Goal: Transaction & Acquisition: Purchase product/service

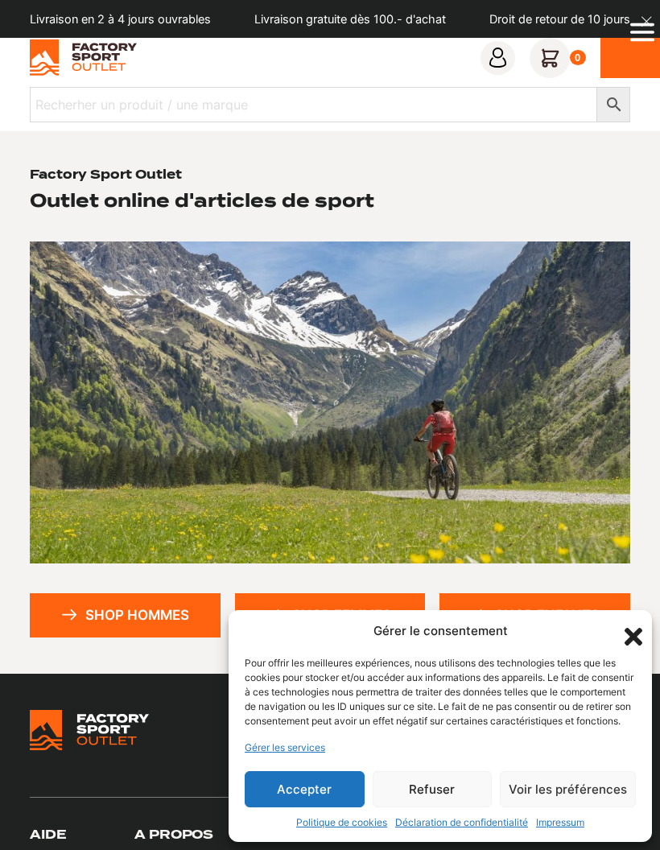
click at [336, 780] on button "Accepter" at bounding box center [305, 789] width 120 height 36
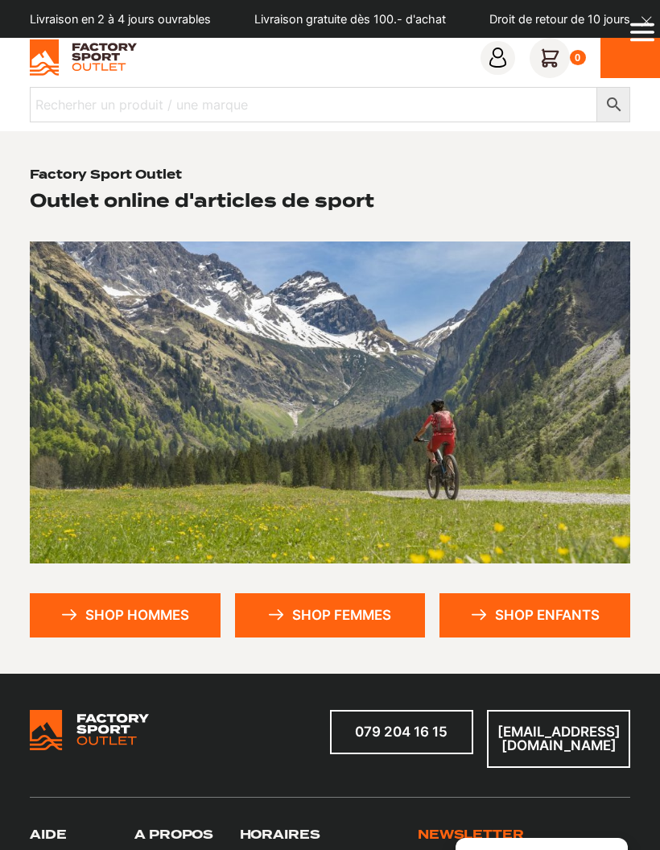
click at [353, 623] on link "Shop femmes" at bounding box center [330, 615] width 191 height 44
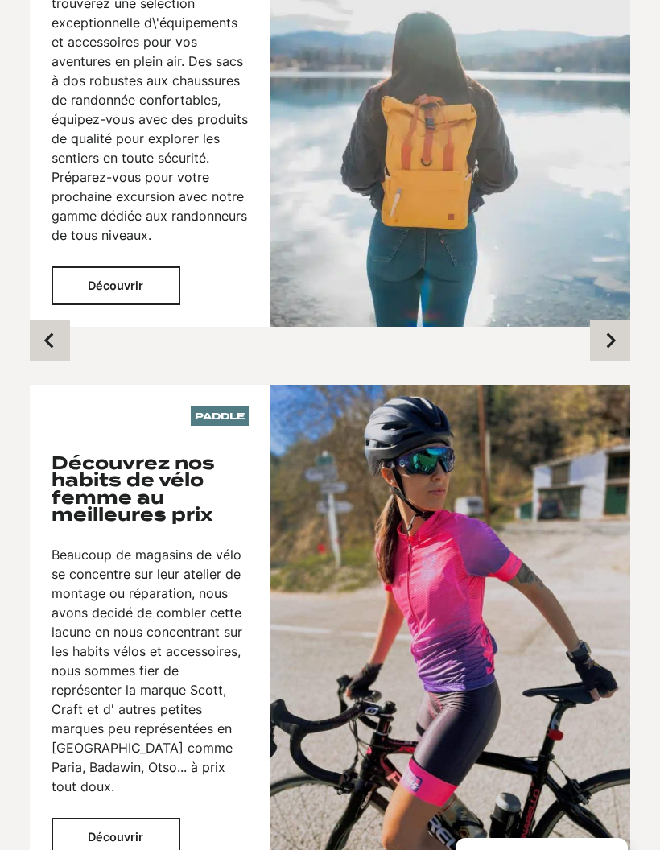
scroll to position [1422, 0]
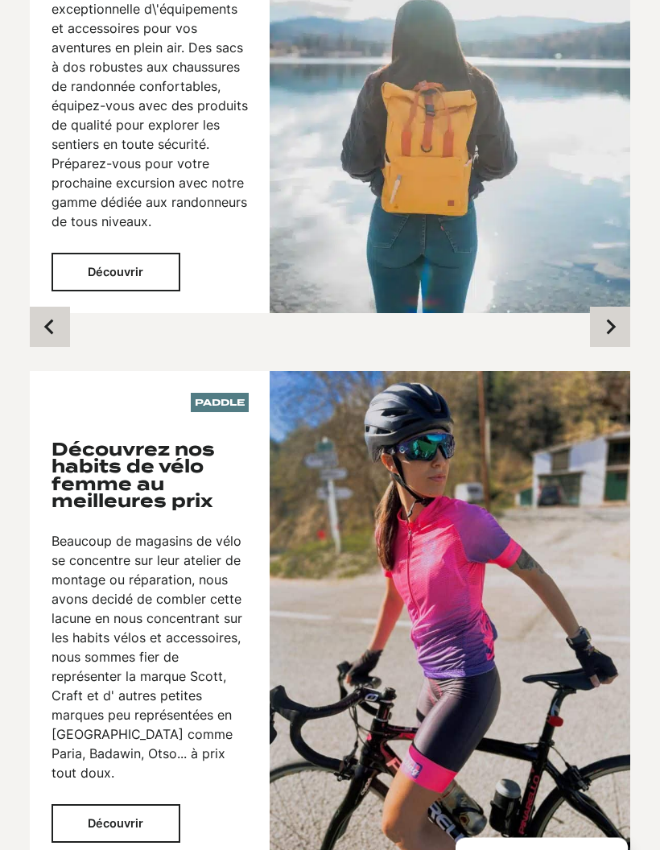
click at [138, 805] on button "Découvrir" at bounding box center [115, 824] width 129 height 38
click at [153, 805] on button "Découvrir" at bounding box center [115, 824] width 129 height 38
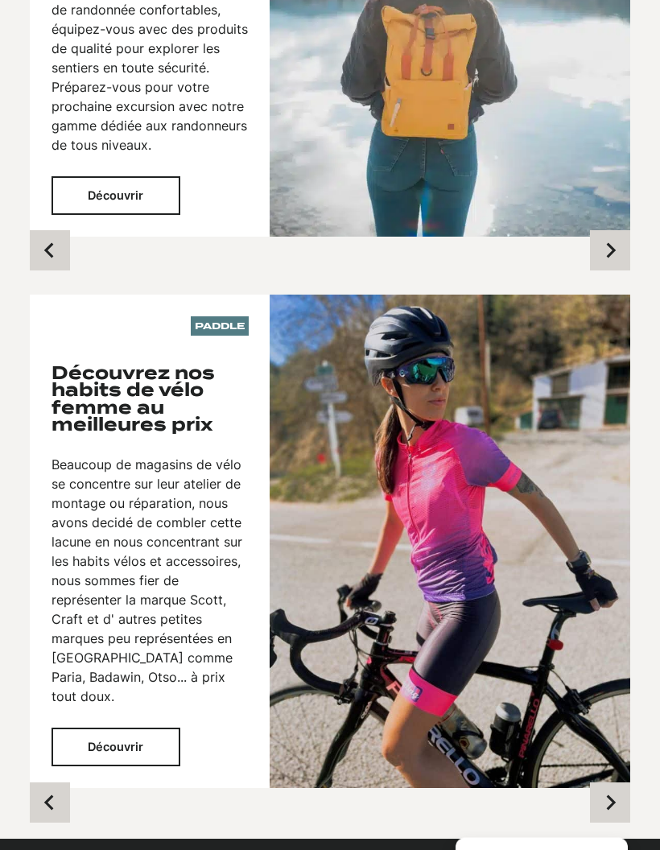
click at [429, 595] on img at bounding box center [450, 541] width 360 height 493
click at [473, 591] on img at bounding box center [450, 540] width 360 height 493
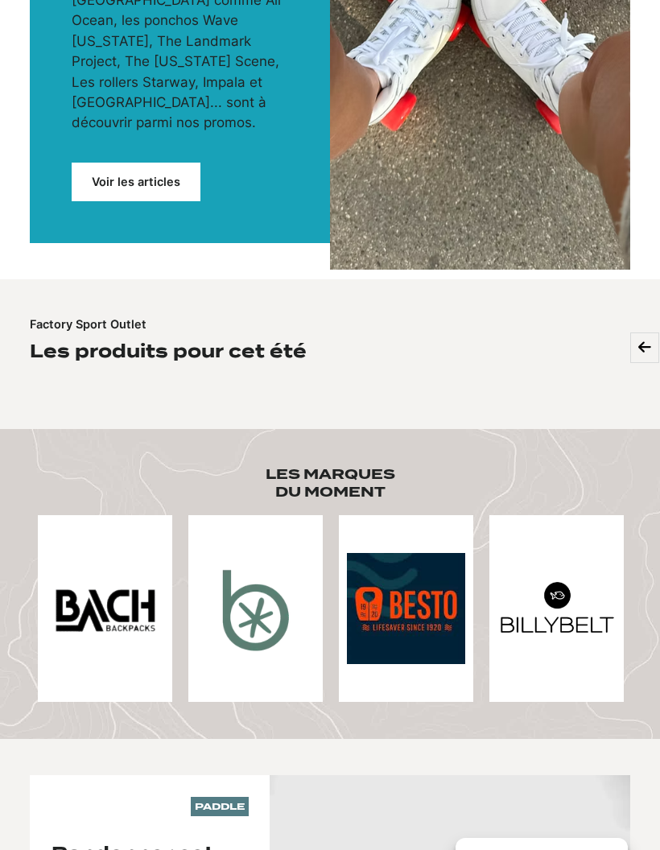
scroll to position [0, 0]
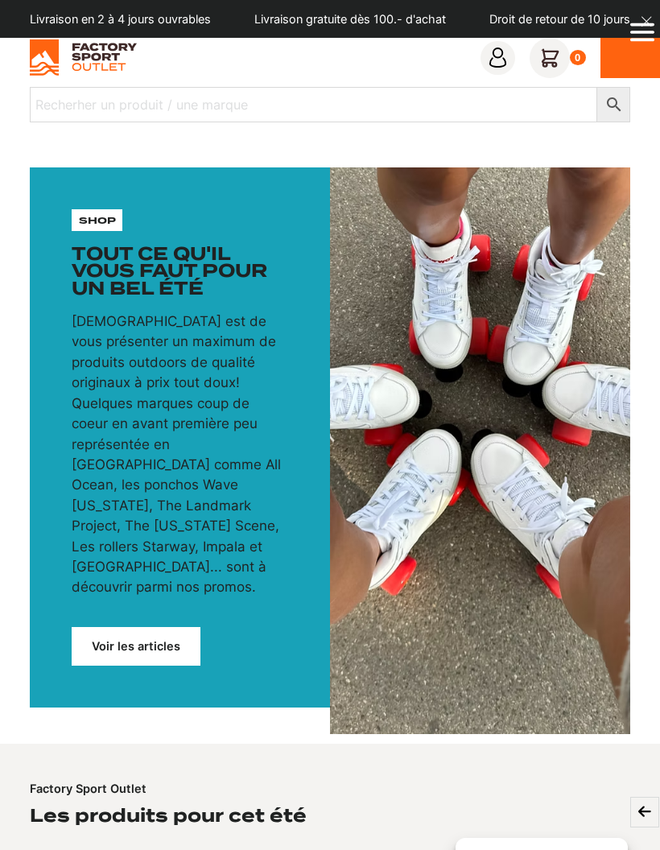
click at [632, 26] on icon "Open Menu" at bounding box center [642, 24] width 24 height 3
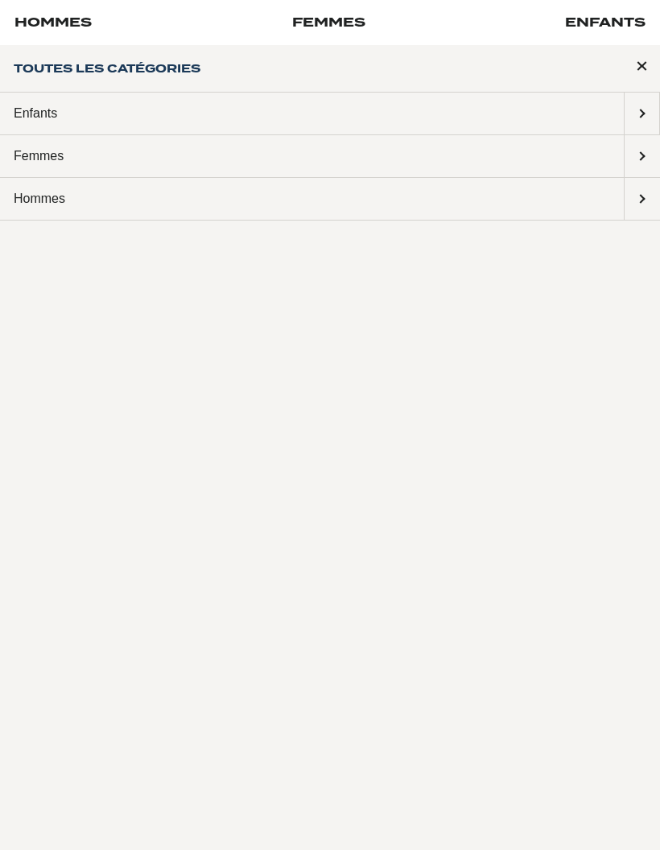
click at [640, 146] on span "Submenu: Femmes" at bounding box center [641, 156] width 35 height 42
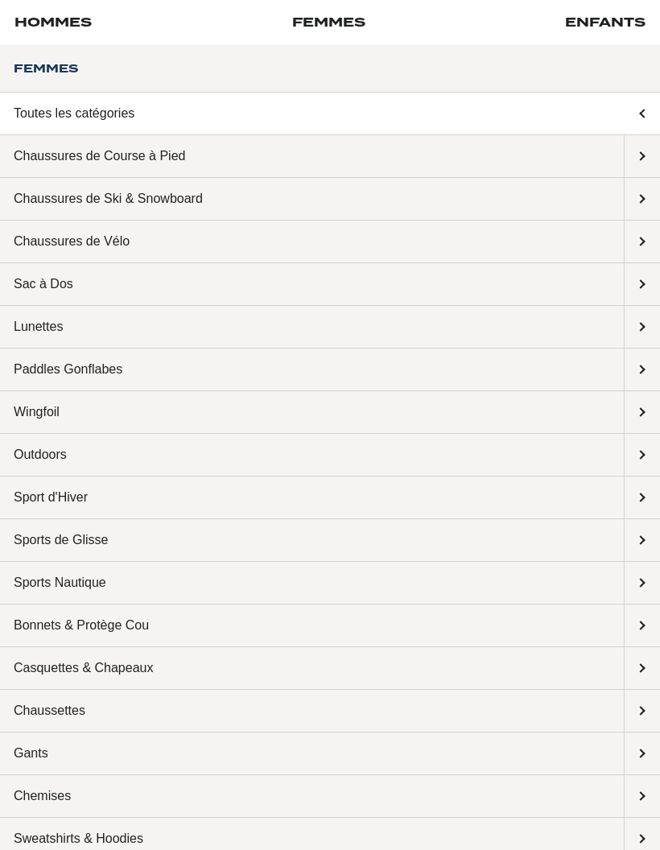
click at [635, 233] on span "Submenu: Chaussures de Vélo" at bounding box center [641, 241] width 35 height 42
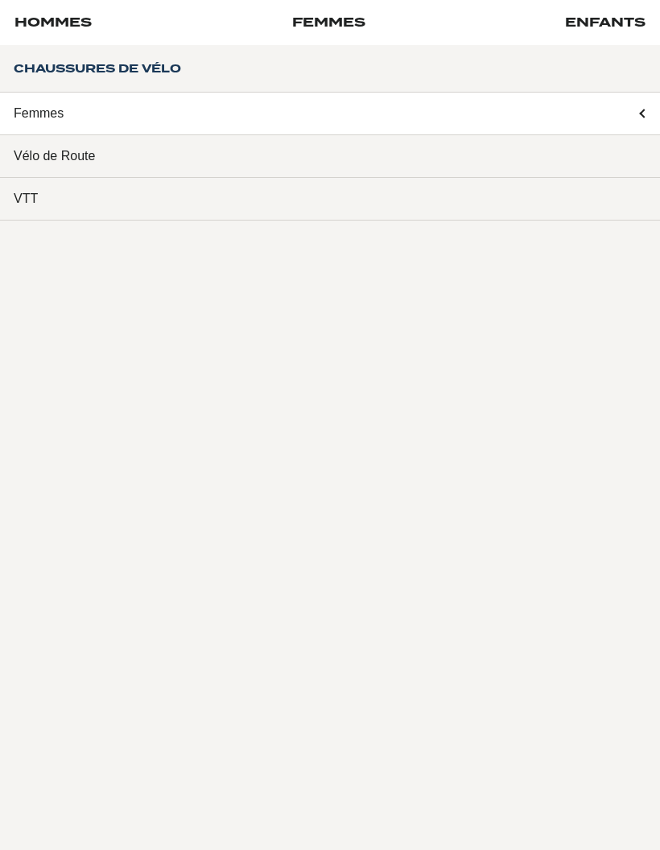
click at [479, 137] on link "Vélo de Route" at bounding box center [330, 156] width 660 height 43
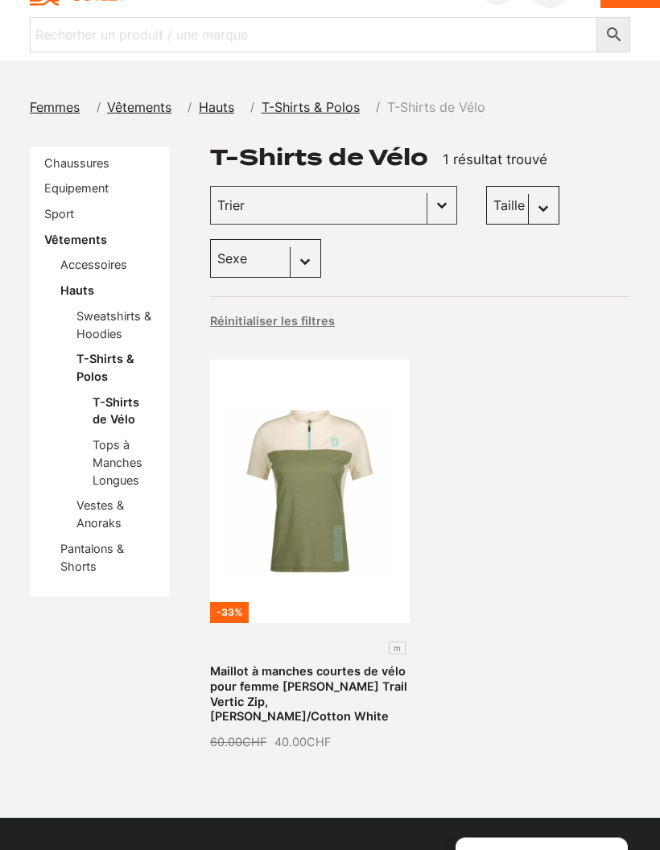
scroll to position [76, 0]
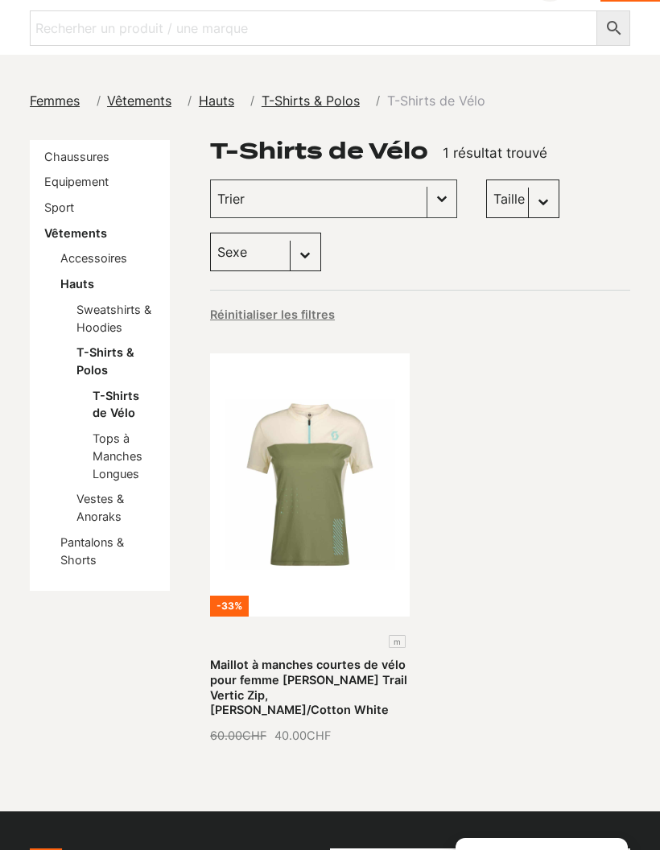
click at [329, 657] on link "Maillot à manches courtes de vélo pour femme SCOTT Trail Vertic Zip, Hay Green/…" at bounding box center [308, 686] width 197 height 59
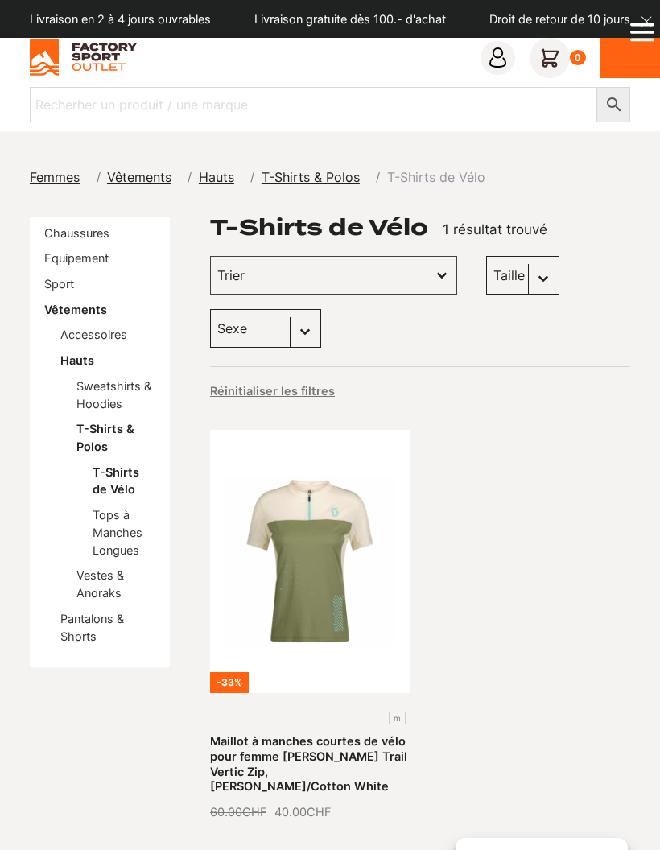
click at [85, 613] on link "Pantalons & Shorts" at bounding box center [92, 626] width 64 height 31
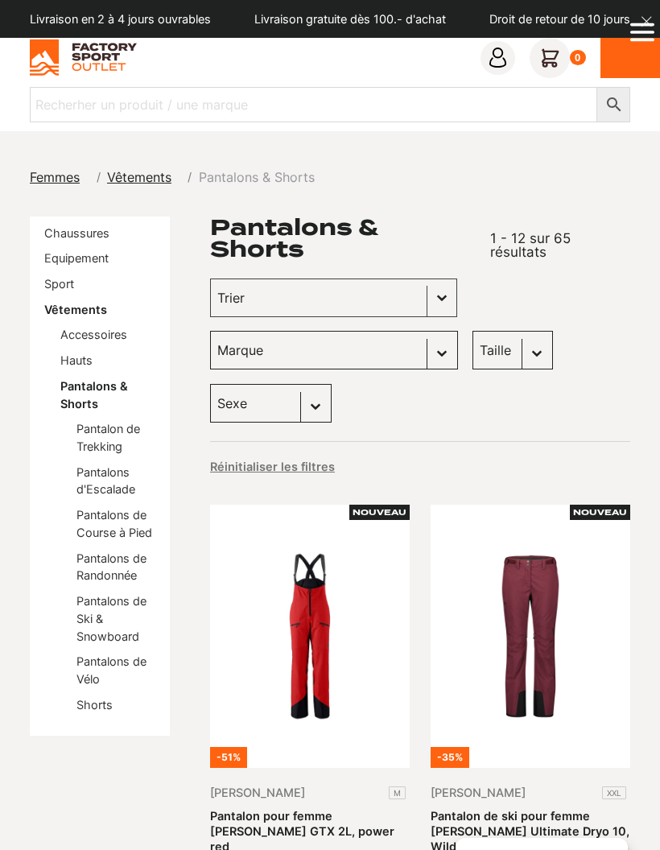
click at [133, 654] on link "Pantalons de Vélo" at bounding box center [111, 669] width 70 height 31
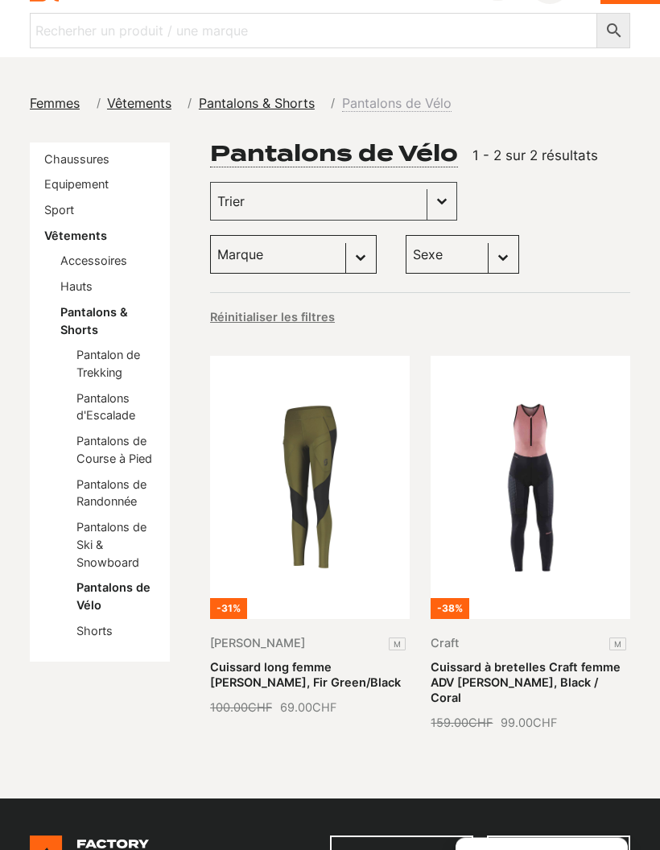
scroll to position [74, 0]
click at [581, 660] on link "Cuissard à bretelles Craft femme ADV [PERSON_NAME], Black / Coral" at bounding box center [525, 682] width 190 height 44
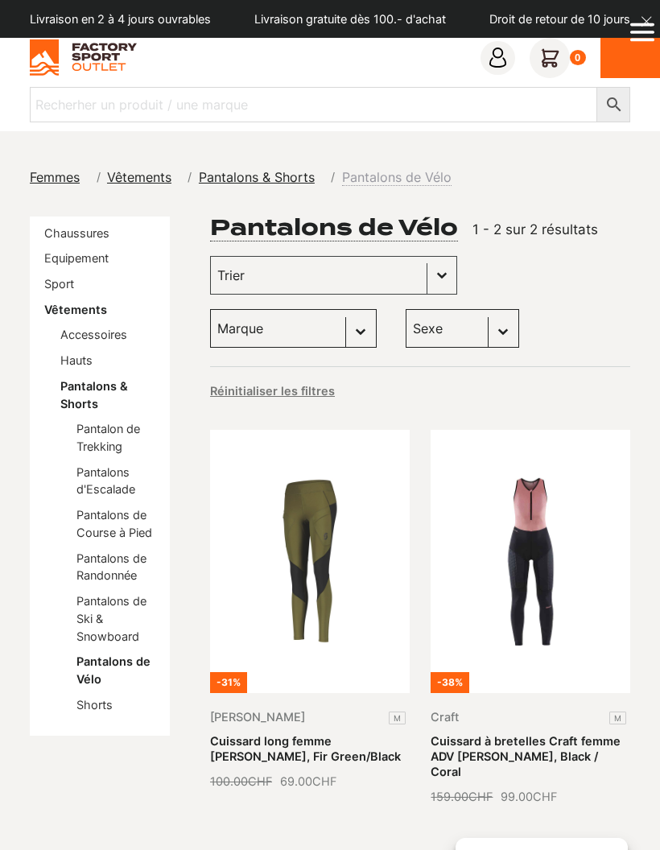
click at [317, 734] on link "Cuissard long femme SCOTT Explorair, Fir Green/Black" at bounding box center [305, 748] width 191 height 29
click at [332, 734] on link "Cuissard long femme [PERSON_NAME], Fir Green/Black" at bounding box center [305, 748] width 191 height 29
click at [114, 333] on link "Accessoires" at bounding box center [93, 334] width 67 height 14
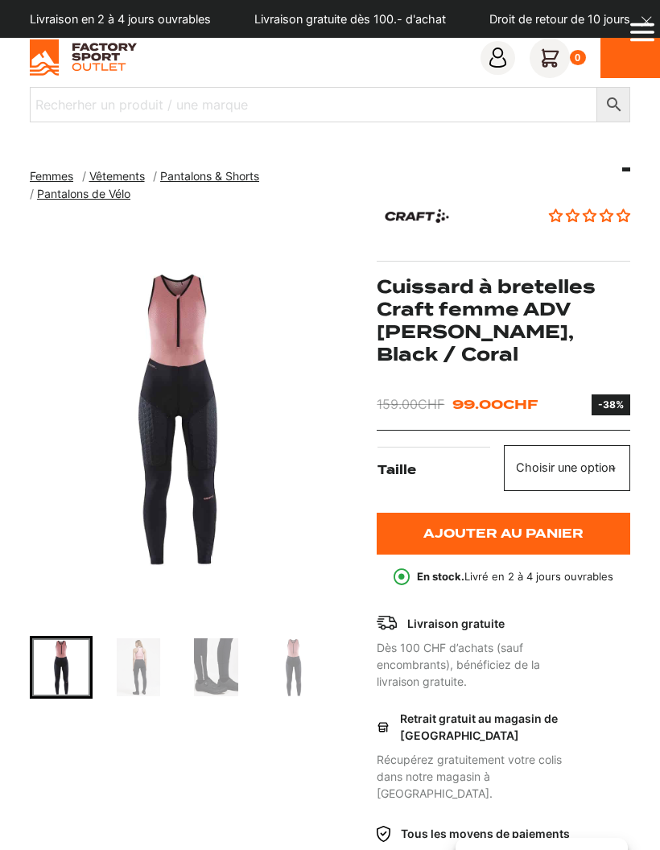
click at [185, 499] on img "1 of 6" at bounding box center [177, 418] width 295 height 402
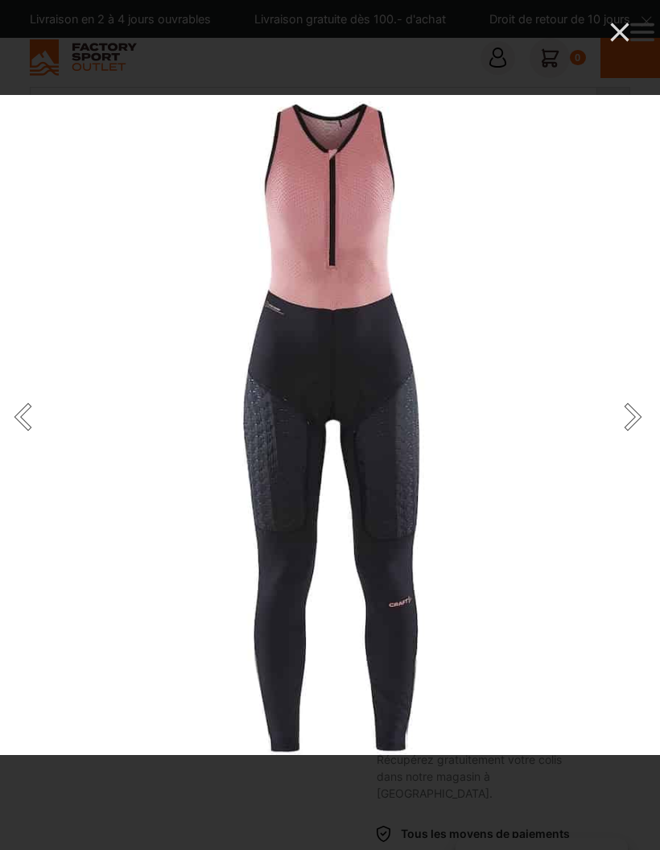
click at [626, 23] on icon "Close" at bounding box center [619, 32] width 32 height 32
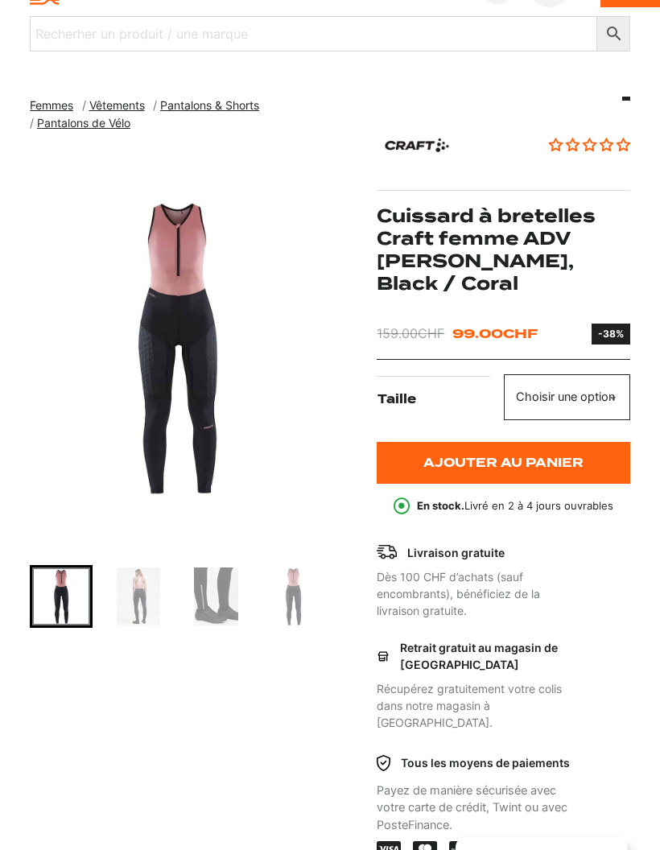
scroll to position [71, 0]
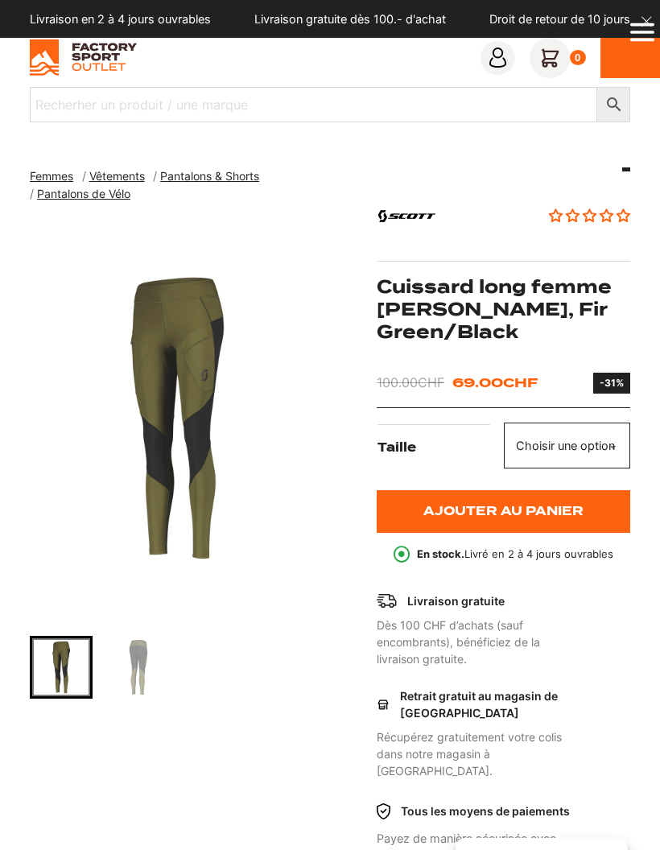
click at [236, 492] on img "1 of 2" at bounding box center [177, 418] width 295 height 402
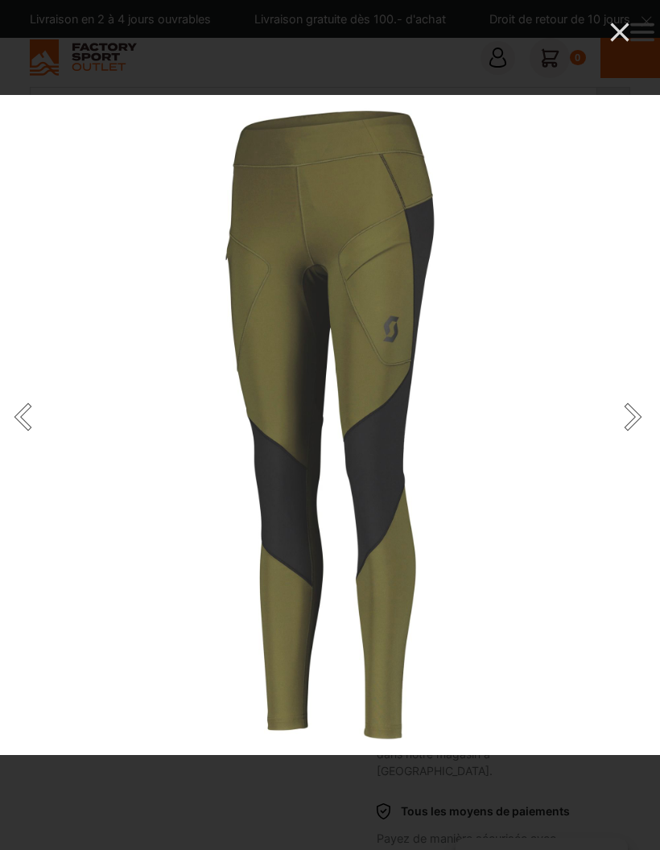
click at [614, 34] on icon "Close" at bounding box center [619, 32] width 32 height 32
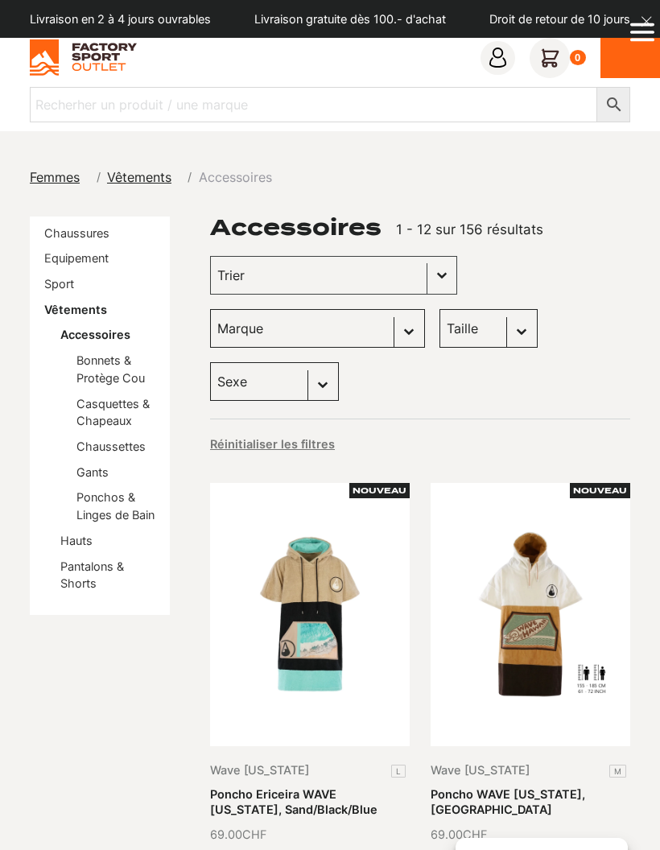
click at [84, 545] on link "Hauts" at bounding box center [76, 540] width 32 height 14
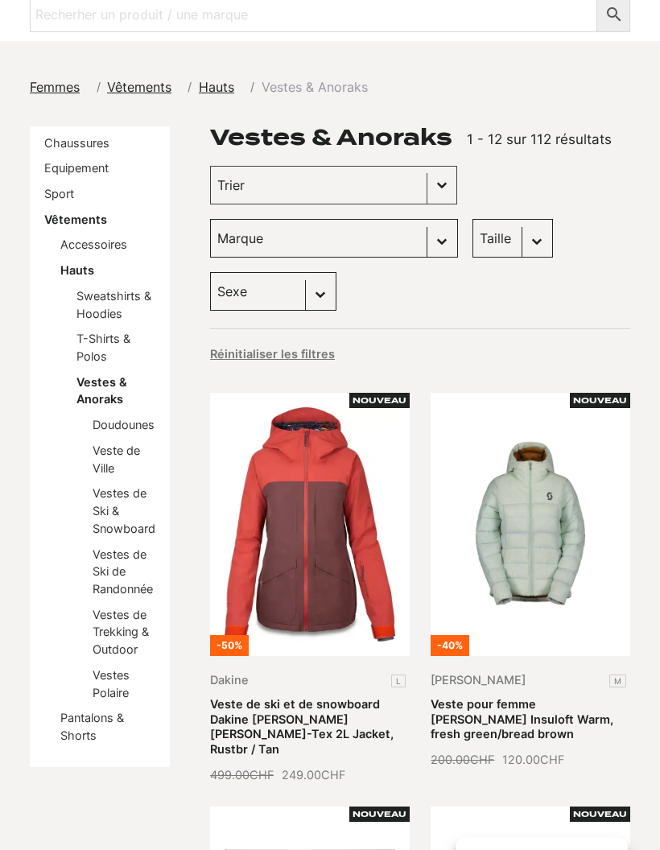
scroll to position [93, 0]
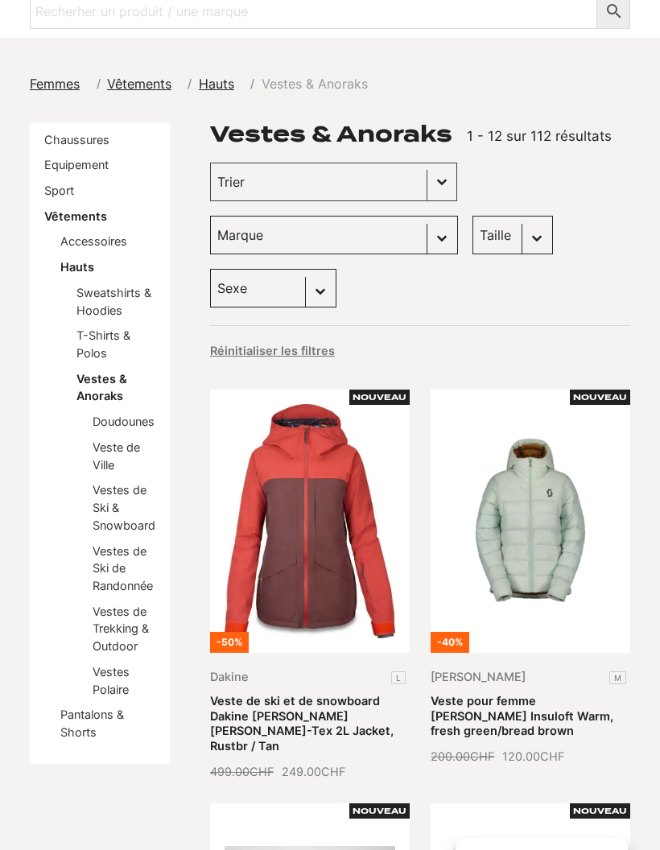
click at [123, 626] on link "Vestes de Trekking & Outdoor" at bounding box center [121, 628] width 56 height 48
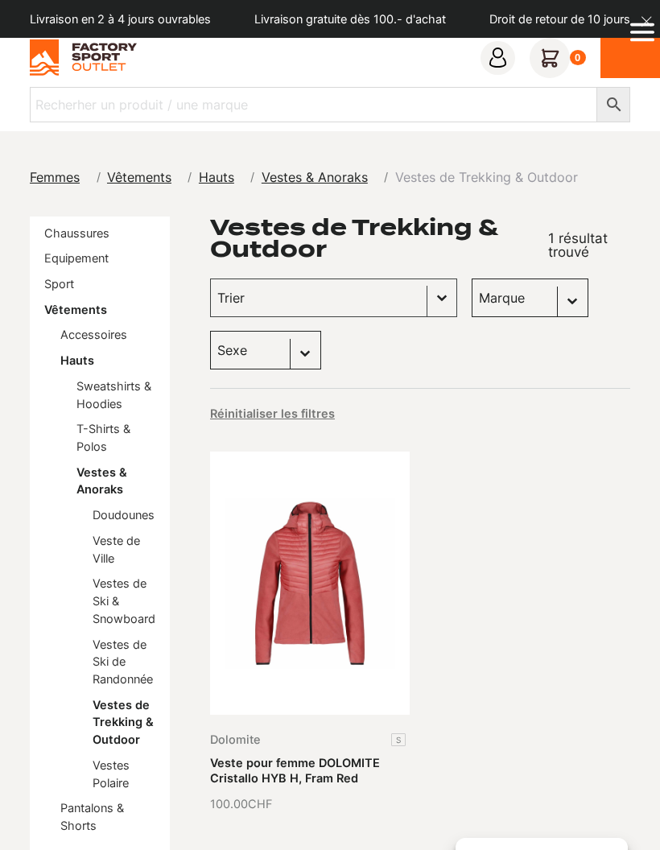
click at [115, 774] on link "Vestes Polaire" at bounding box center [111, 773] width 37 height 31
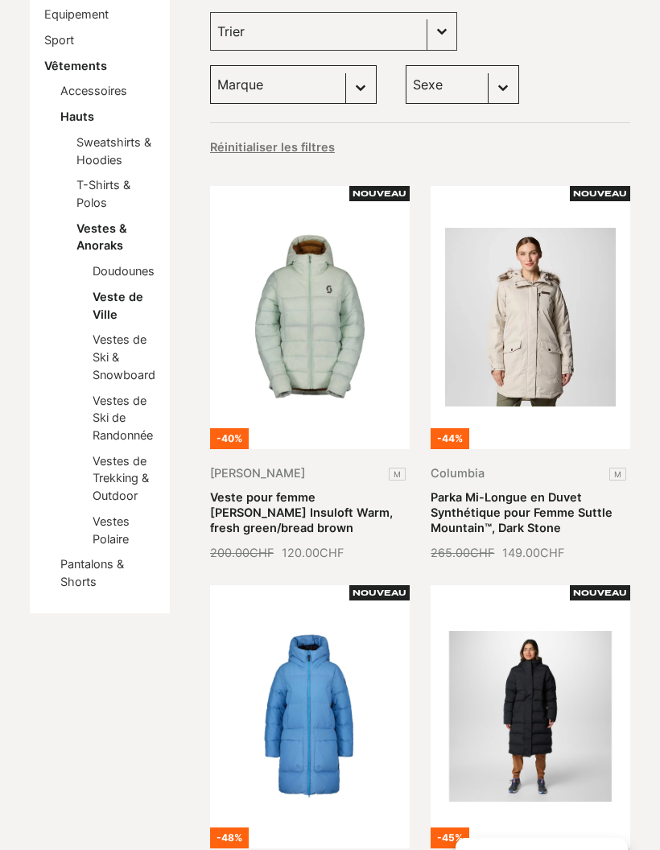
scroll to position [245, 0]
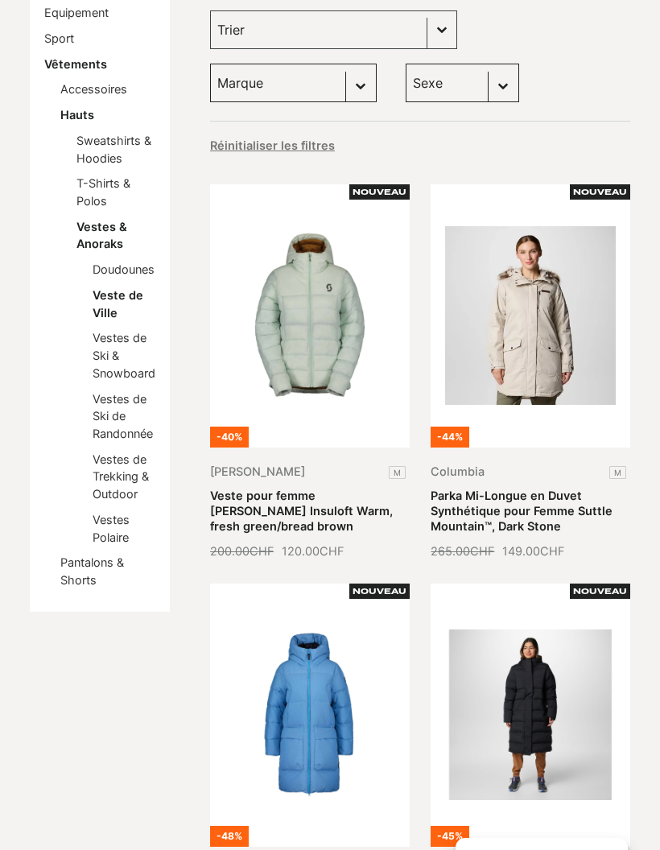
click at [134, 373] on link "Vestes de Ski & Snowboard" at bounding box center [124, 355] width 63 height 48
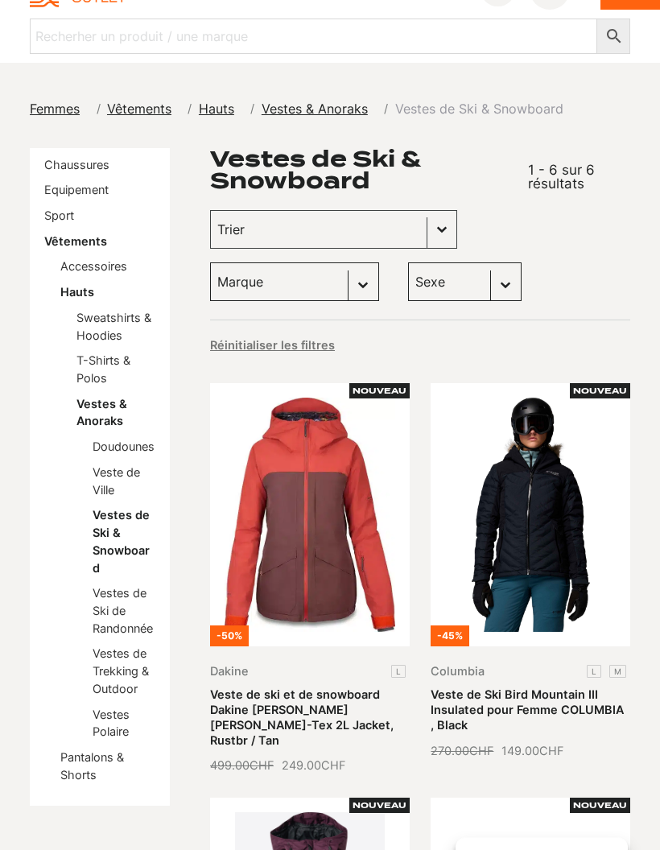
scroll to position [47, 0]
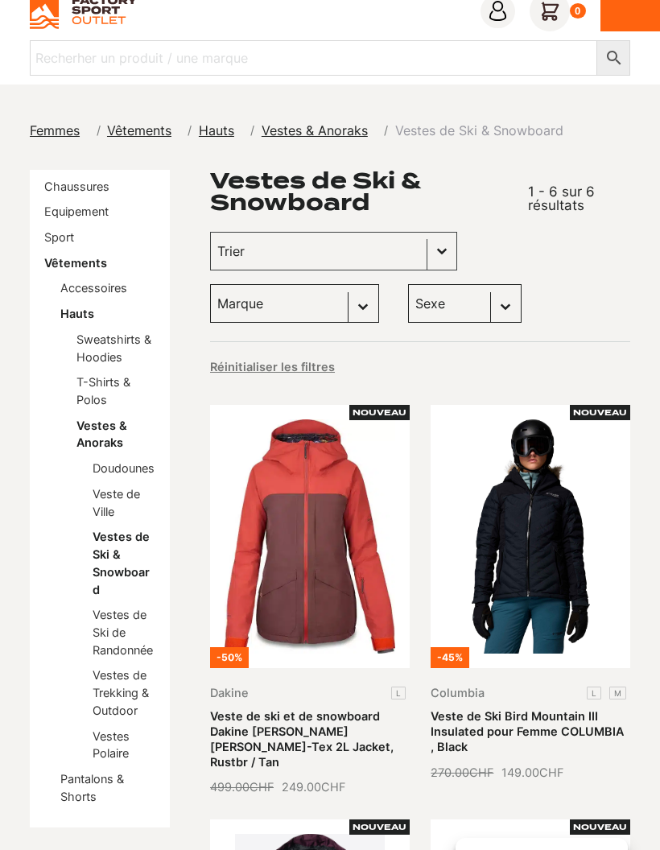
click at [71, 241] on link "Sport" at bounding box center [59, 237] width 30 height 14
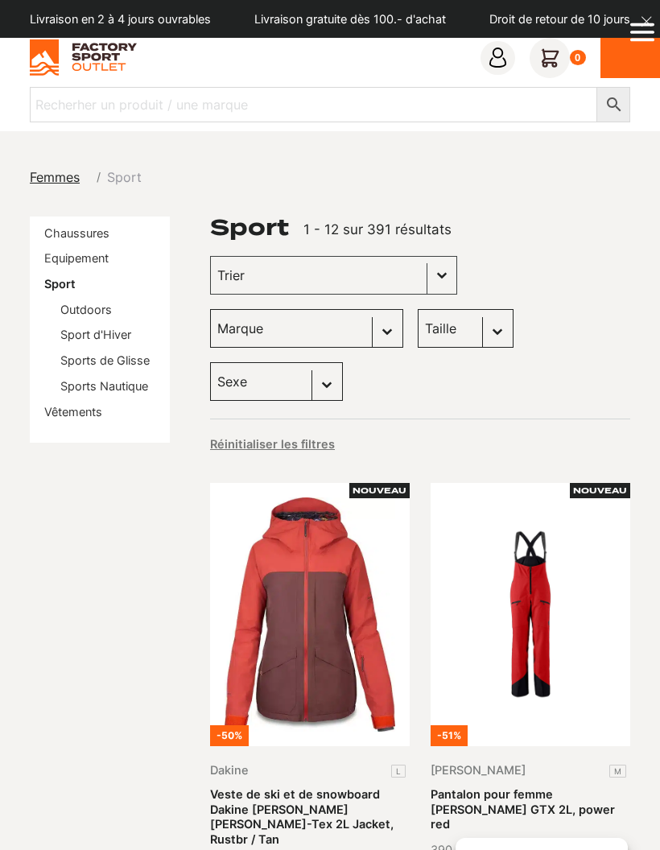
click at [96, 304] on link "Outdoors" at bounding box center [85, 310] width 51 height 14
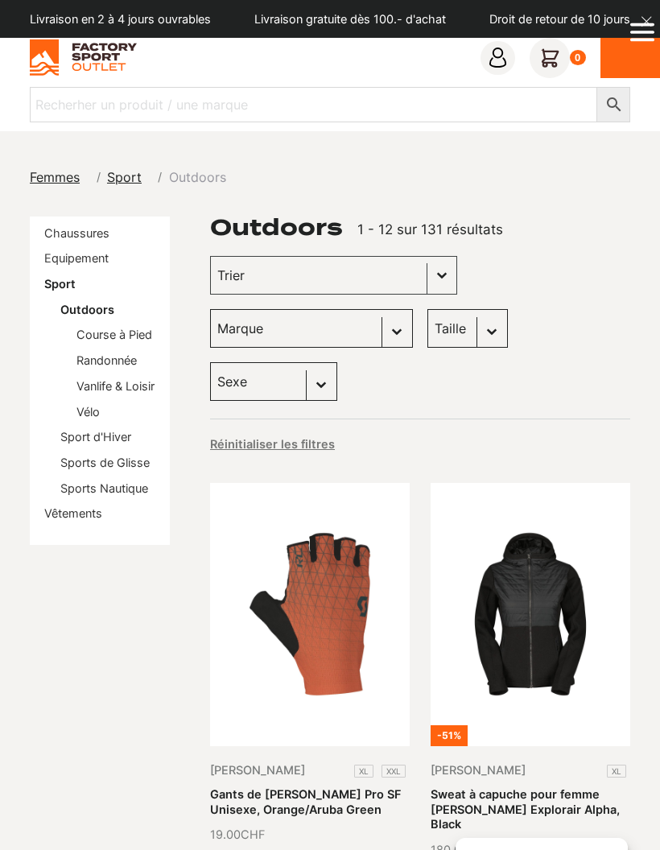
click at [100, 417] on link "Vélo" at bounding box center [87, 412] width 23 height 14
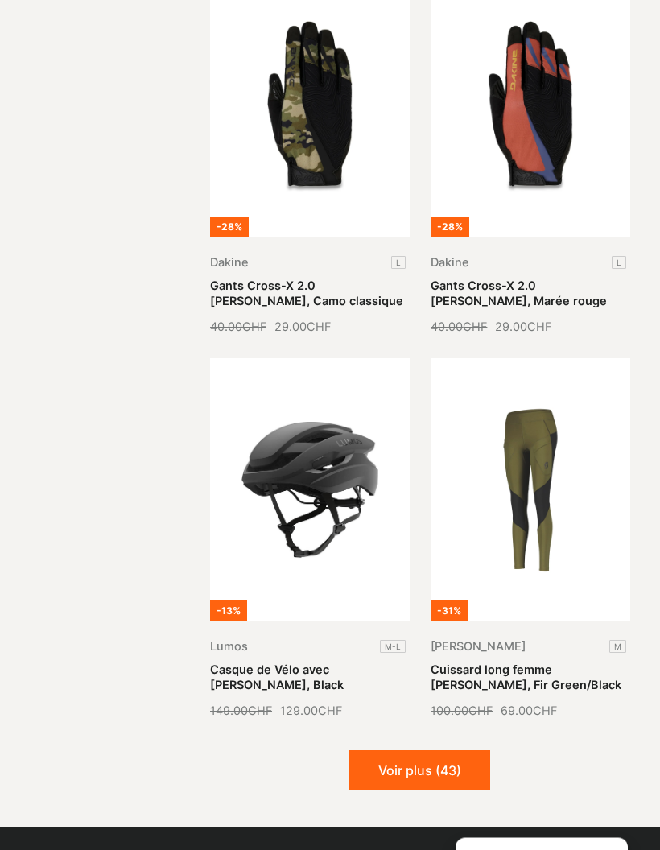
click at [437, 760] on button "Voir plus (43)" at bounding box center [419, 771] width 141 height 40
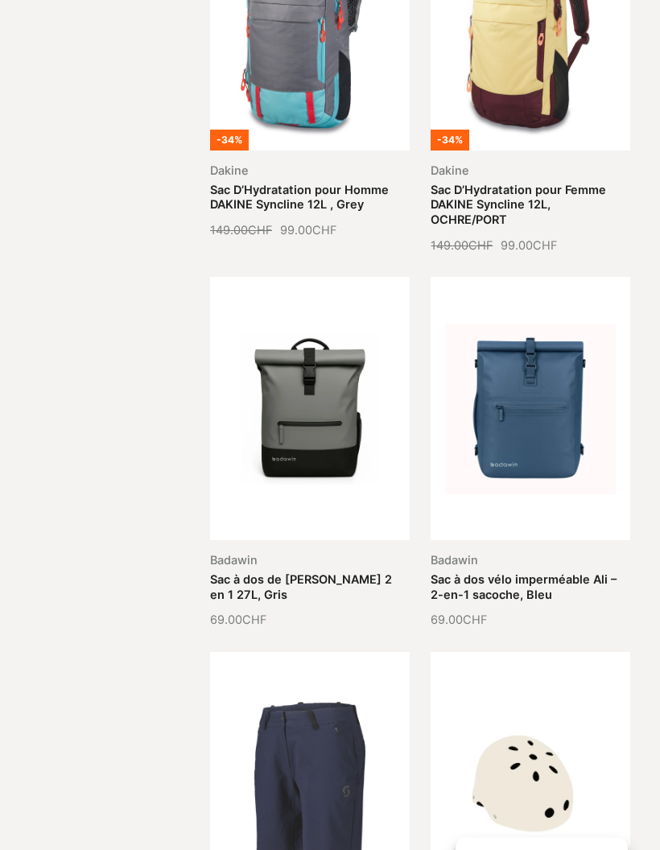
scroll to position [2879, 0]
click at [346, 572] on link "Sac à dos de [PERSON_NAME] 2 en 1 27L, Gris" at bounding box center [301, 586] width 182 height 29
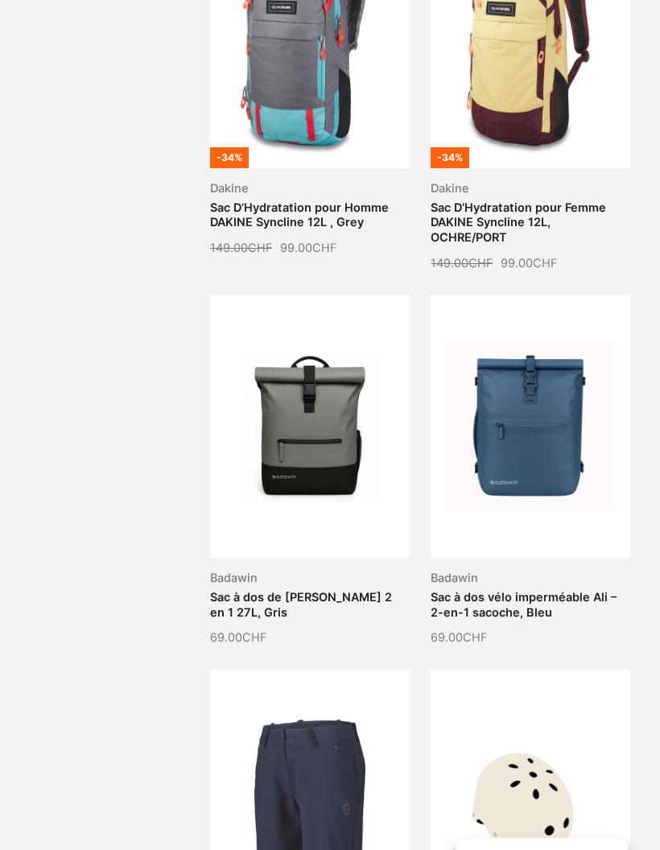
scroll to position [2851, 0]
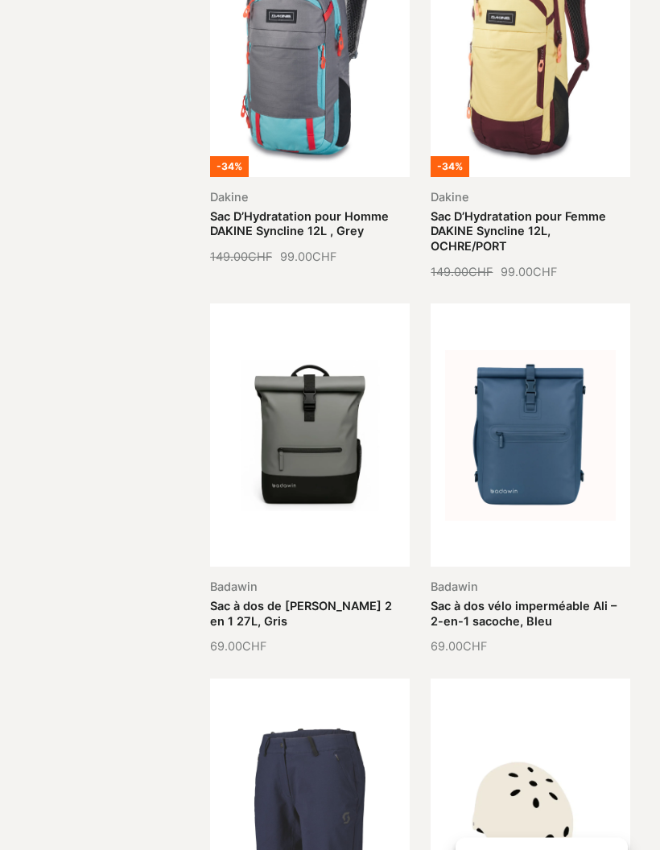
click at [573, 599] on link "Sac à dos vélo imperméable Ali – 2-en-1 sacoche, Bleu" at bounding box center [523, 613] width 186 height 29
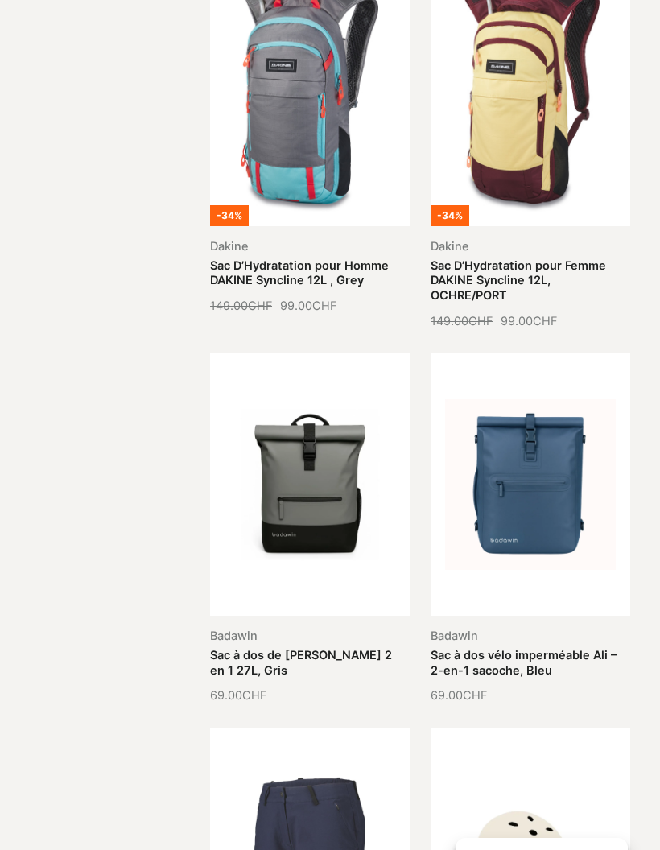
scroll to position [2802, 0]
click at [338, 648] on link "Sac à dos de [PERSON_NAME] 2 en 1 27L, Gris" at bounding box center [301, 662] width 182 height 29
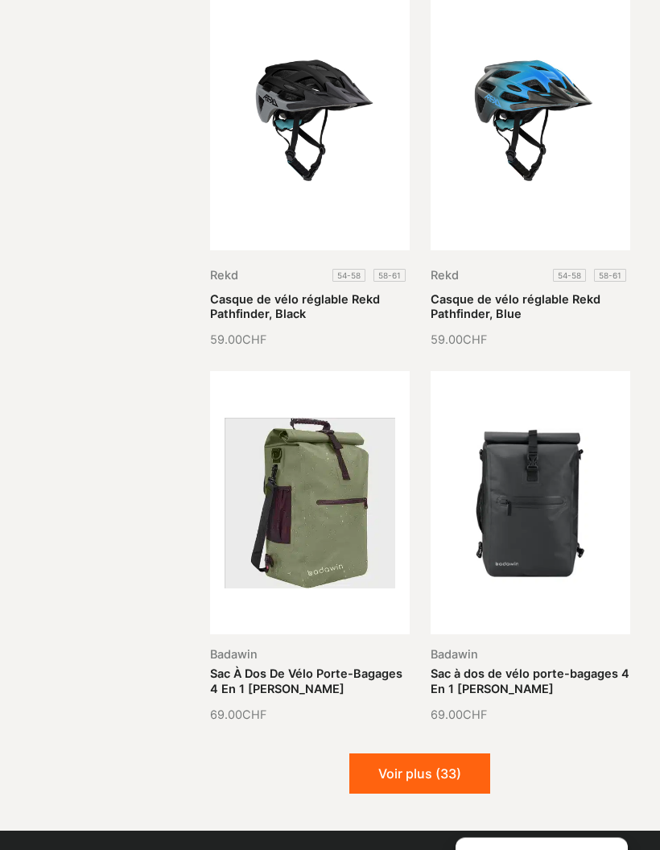
click at [464, 756] on button "Voir plus (33)" at bounding box center [419, 774] width 141 height 40
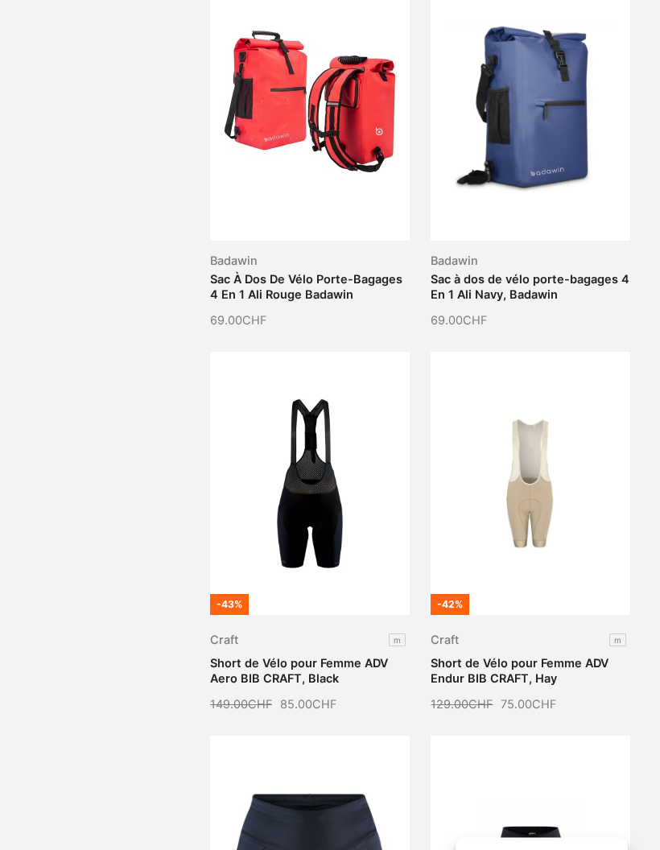
scroll to position [4708, 0]
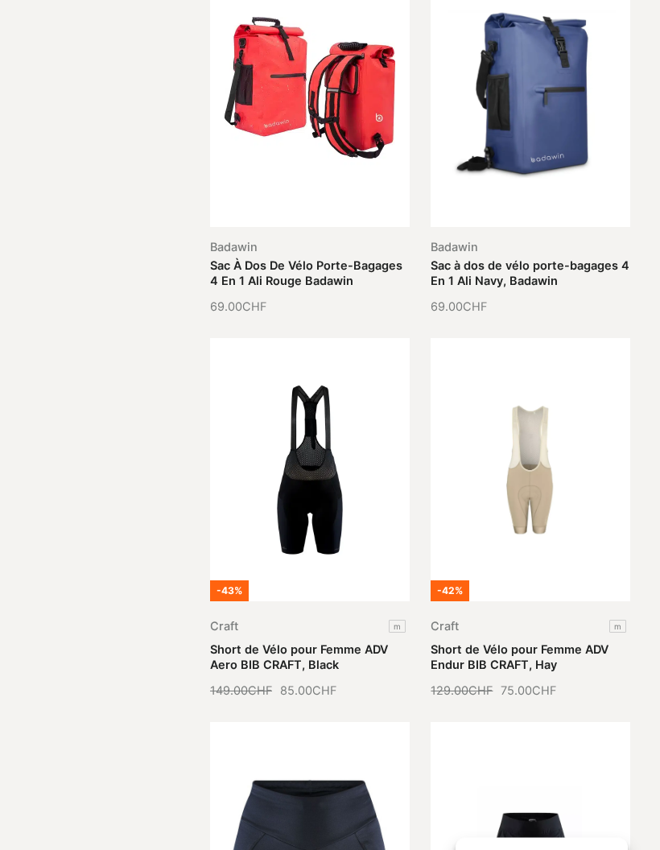
click at [311, 643] on link "Short de Vélo pour Femme ADV Aero BIB CRAFT, Black" at bounding box center [299, 657] width 178 height 29
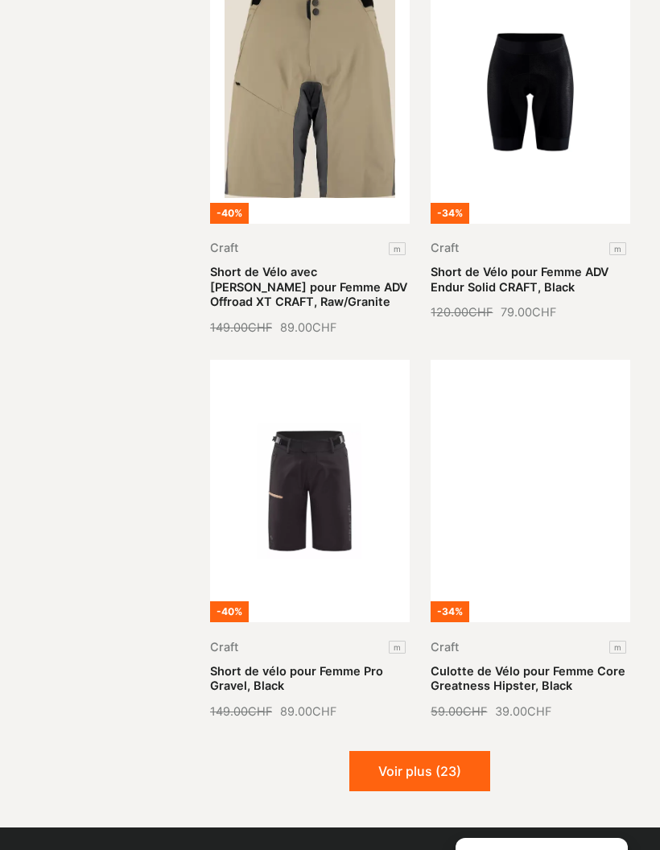
scroll to position [5888, 0]
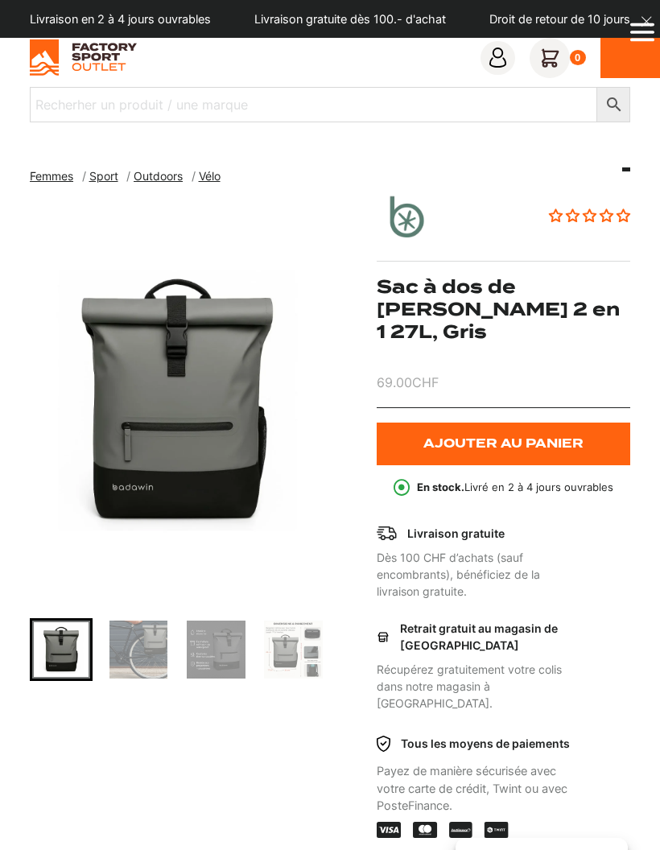
click at [247, 490] on img "1 of 8" at bounding box center [177, 401] width 295 height 402
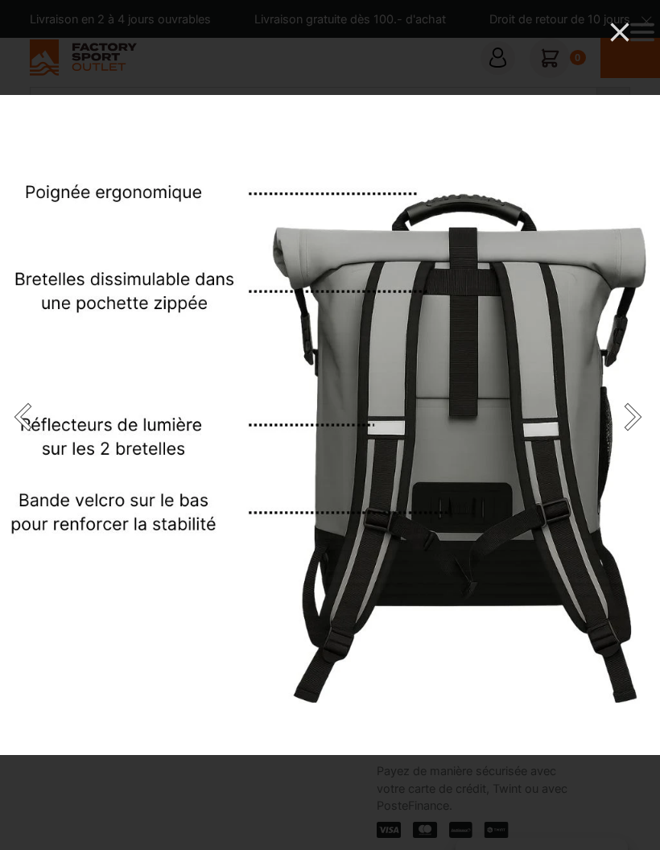
click at [609, 41] on icon "Close" at bounding box center [619, 32] width 32 height 32
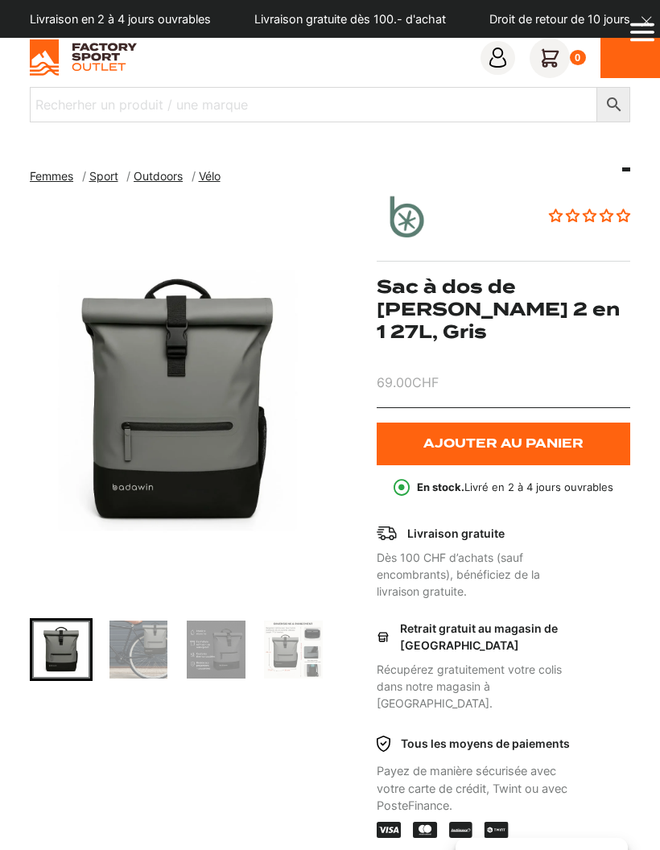
click at [214, 649] on img "Go to slide 3" at bounding box center [216, 649] width 58 height 58
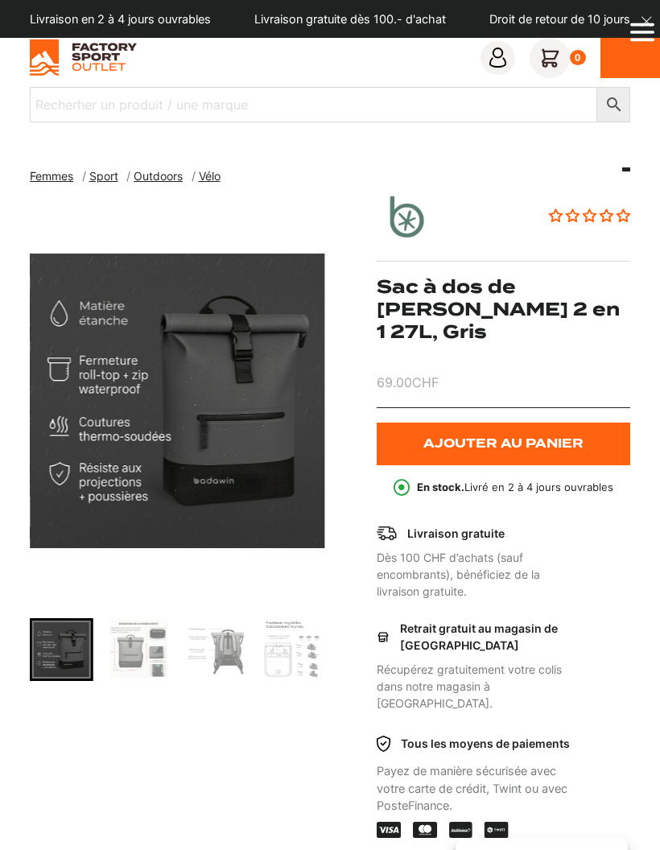
click at [226, 653] on img "Go to slide 5" at bounding box center [216, 649] width 58 height 58
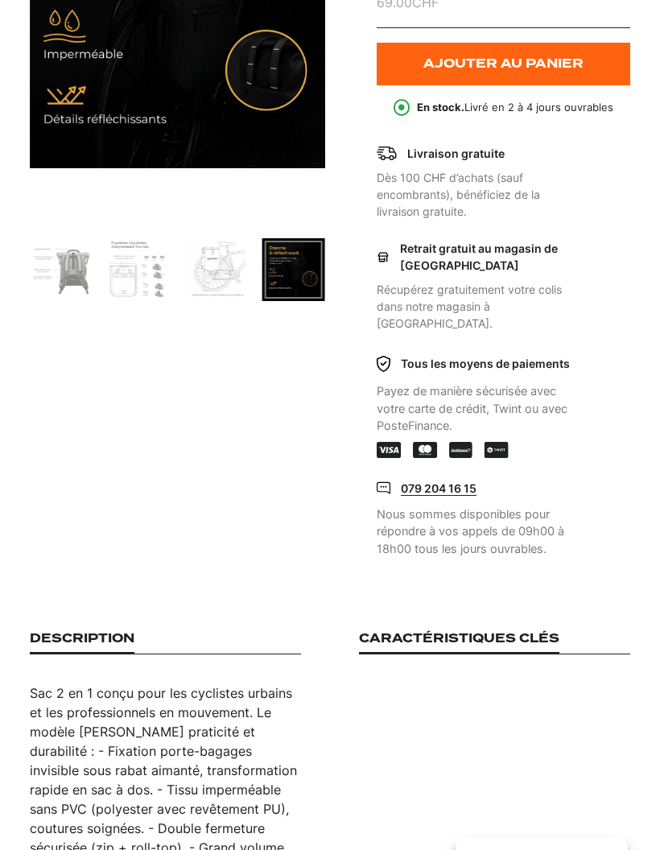
scroll to position [385, 0]
